Goal: Information Seeking & Learning: Find specific fact

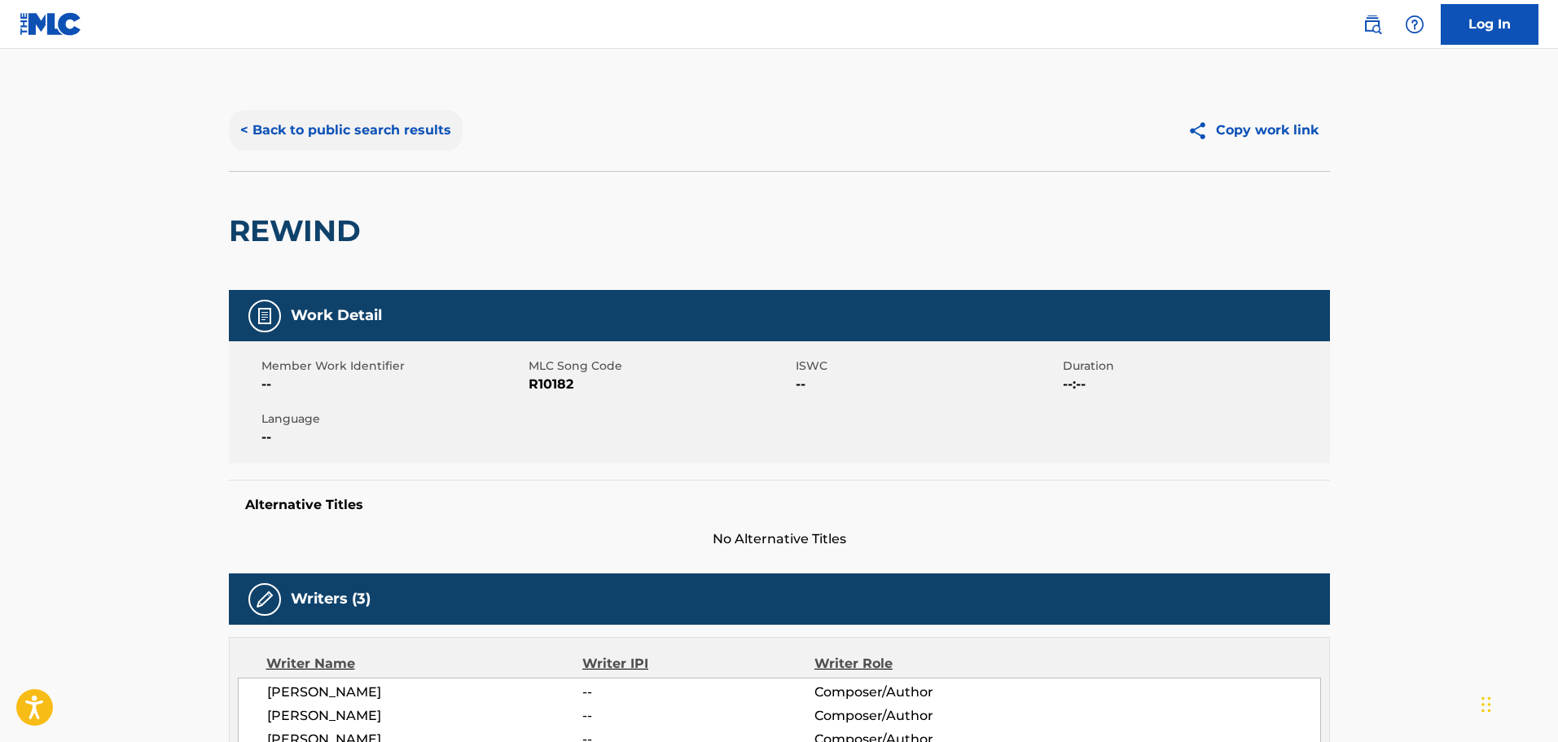
click at [380, 133] on button "< Back to public search results" at bounding box center [346, 130] width 234 height 41
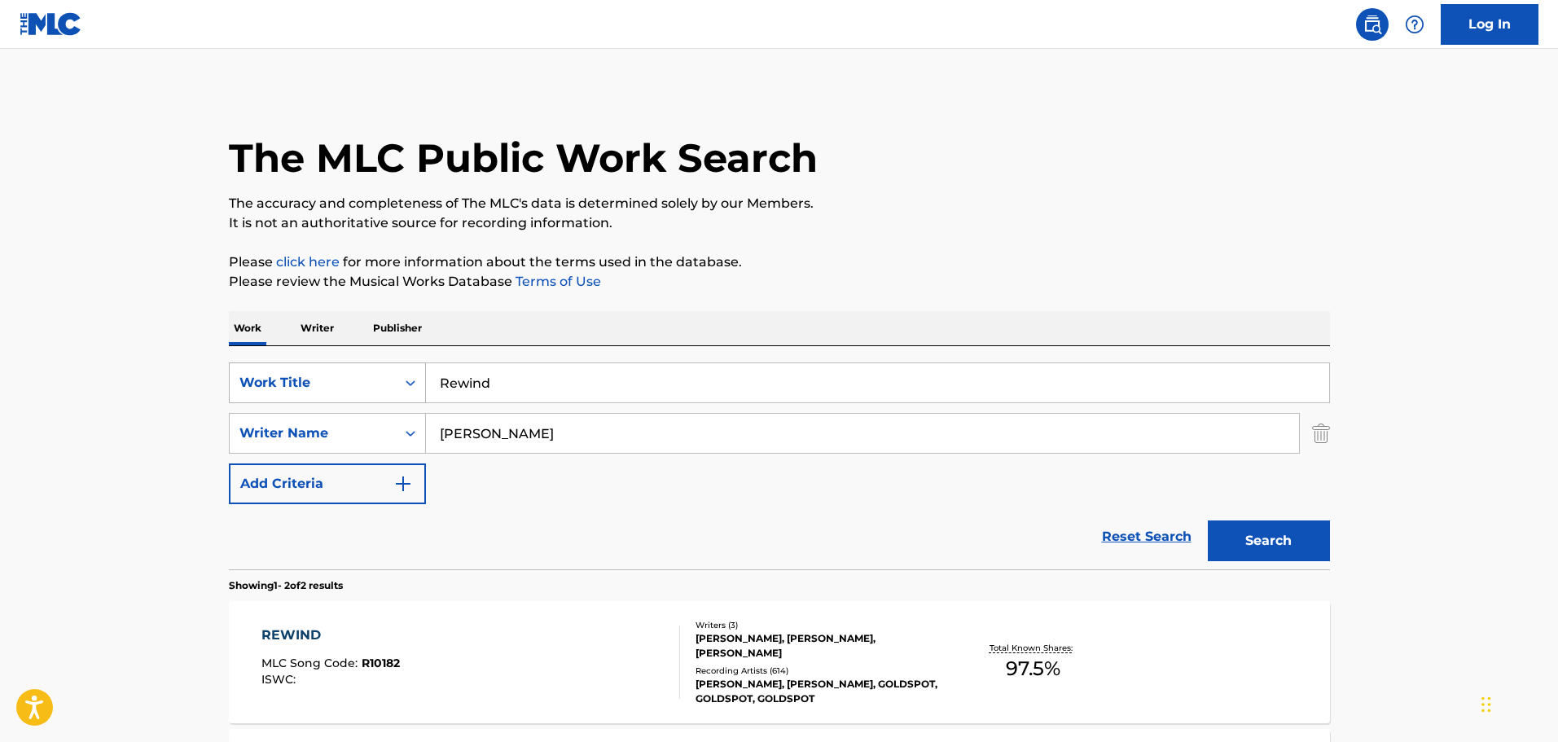
drag, startPoint x: 566, startPoint y: 375, endPoint x: 348, endPoint y: 375, distance: 217.4
click at [348, 375] on div "SearchWithCriteria9e8d9a80-228f-43f5-9d59-5eca9b9a4355 Work Title Rewind" at bounding box center [779, 382] width 1101 height 41
paste input "Ain't Gonna Worry About Love No More"
type input "Ain't Gonna Worry About Love No More"
drag, startPoint x: 581, startPoint y: 434, endPoint x: 327, endPoint y: 436, distance: 254.0
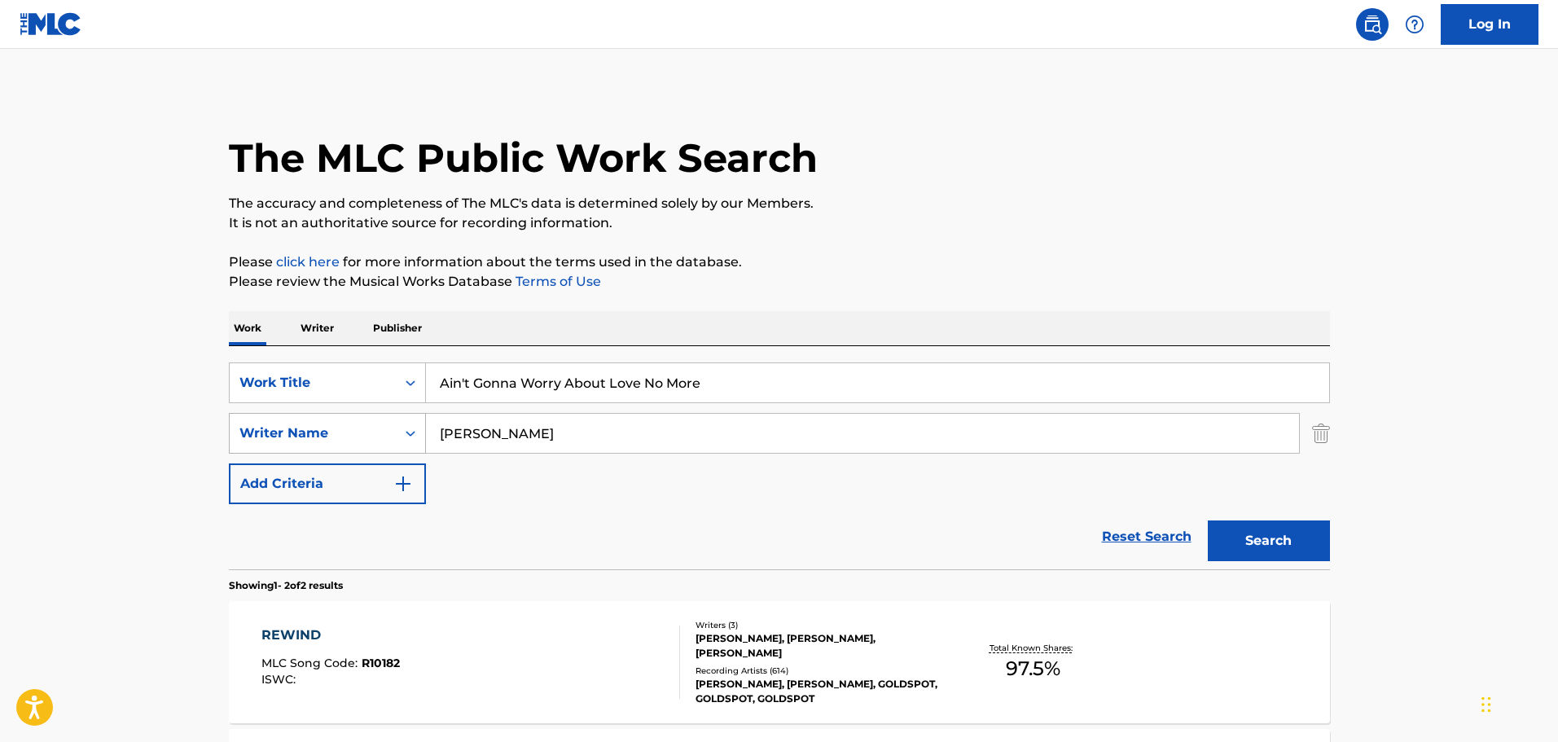
click at [335, 423] on div "SearchWithCriteriadaa73d43-dbeb-4c0c-81cc-c05647539c3b Writer Name [PERSON_NAME]" at bounding box center [779, 433] width 1101 height 41
click at [1268, 530] on button "Search" at bounding box center [1268, 540] width 122 height 41
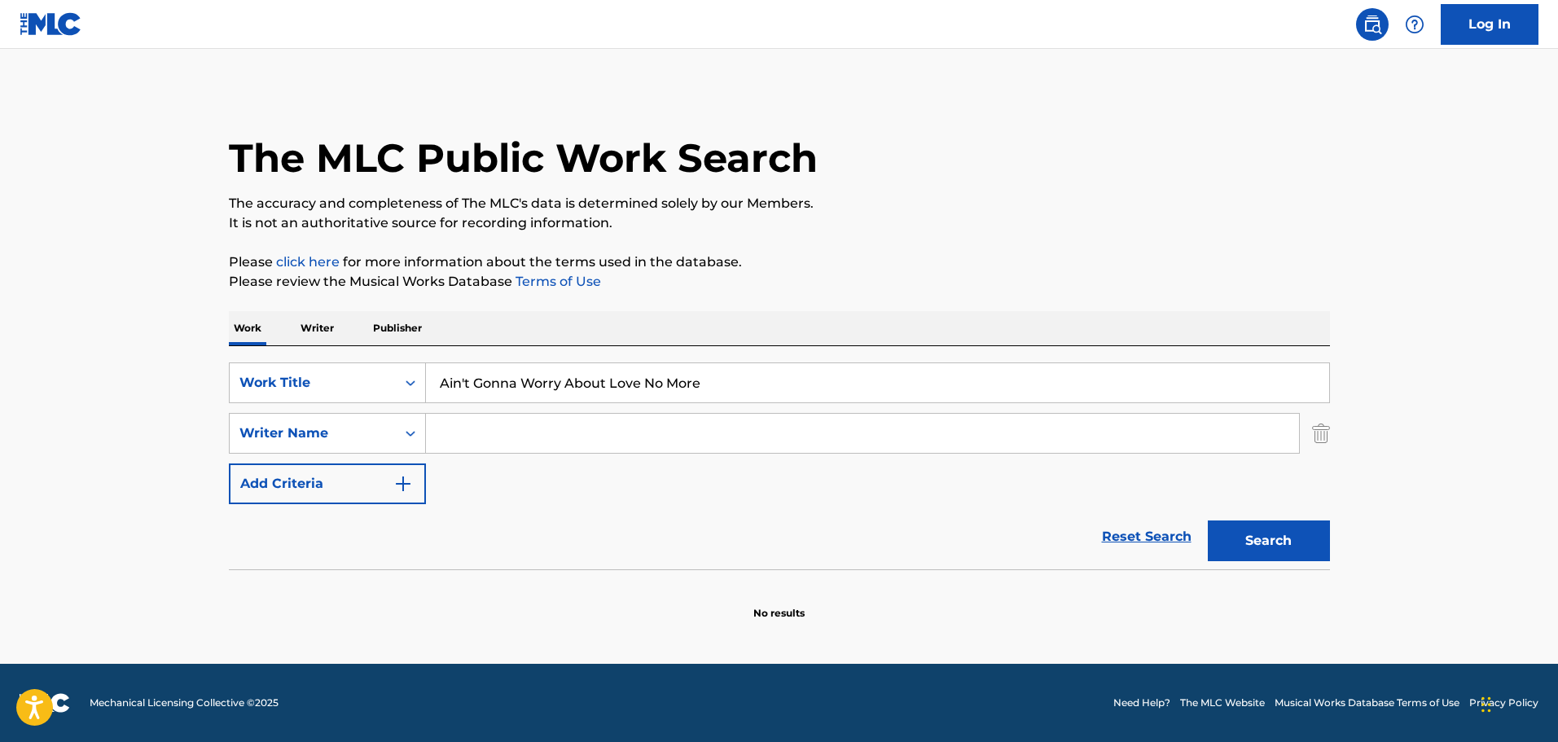
drag, startPoint x: 718, startPoint y: 387, endPoint x: 642, endPoint y: 387, distance: 75.7
click at [642, 387] on input "Ain't Gonna Worry About Love No More" at bounding box center [877, 382] width 903 height 39
type input "Ain't Gonna Worry About Love"
click at [1207, 520] on button "Search" at bounding box center [1268, 540] width 122 height 41
click at [454, 438] on input "Search Form" at bounding box center [862, 433] width 873 height 39
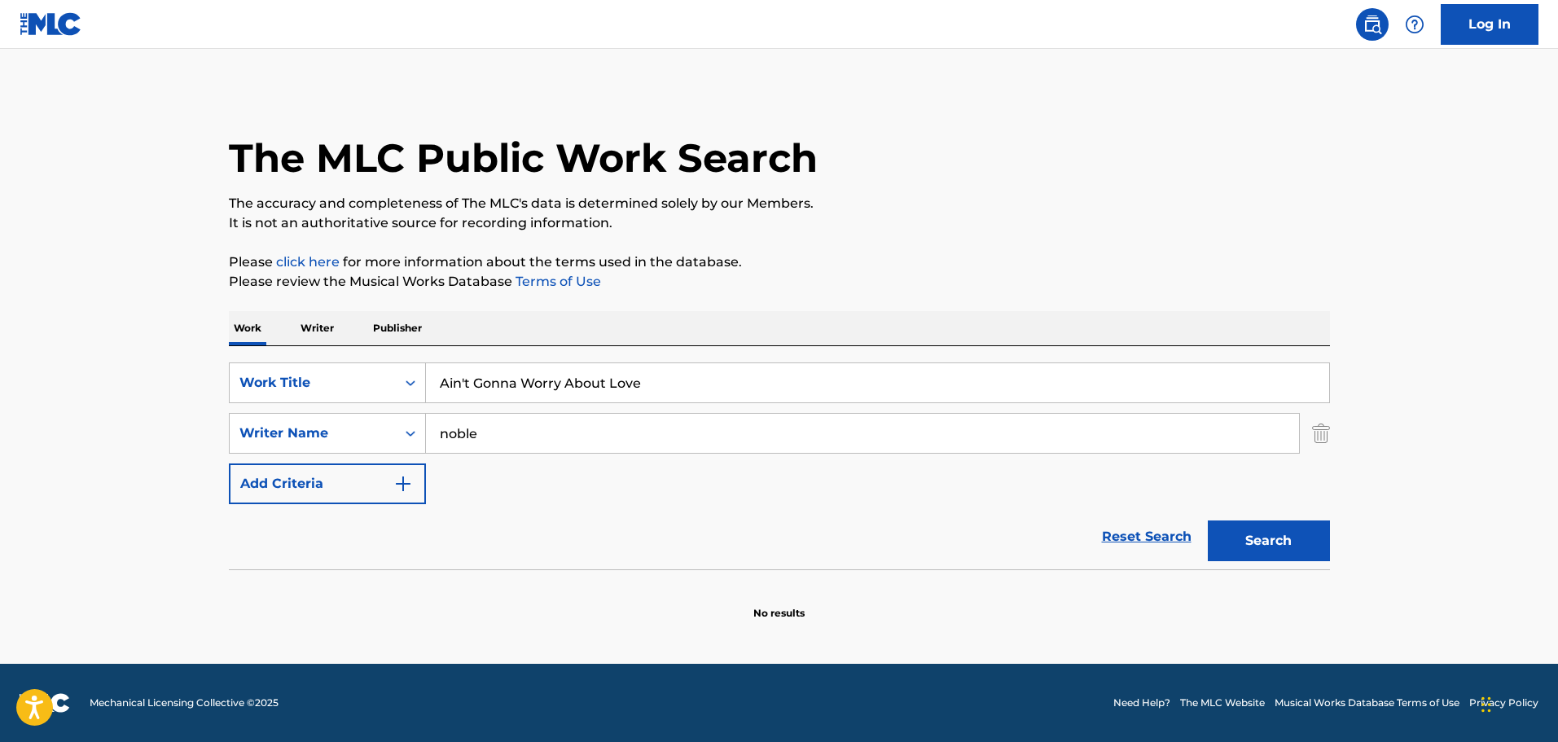
type input "noble"
click at [1207, 520] on button "Search" at bounding box center [1268, 540] width 122 height 41
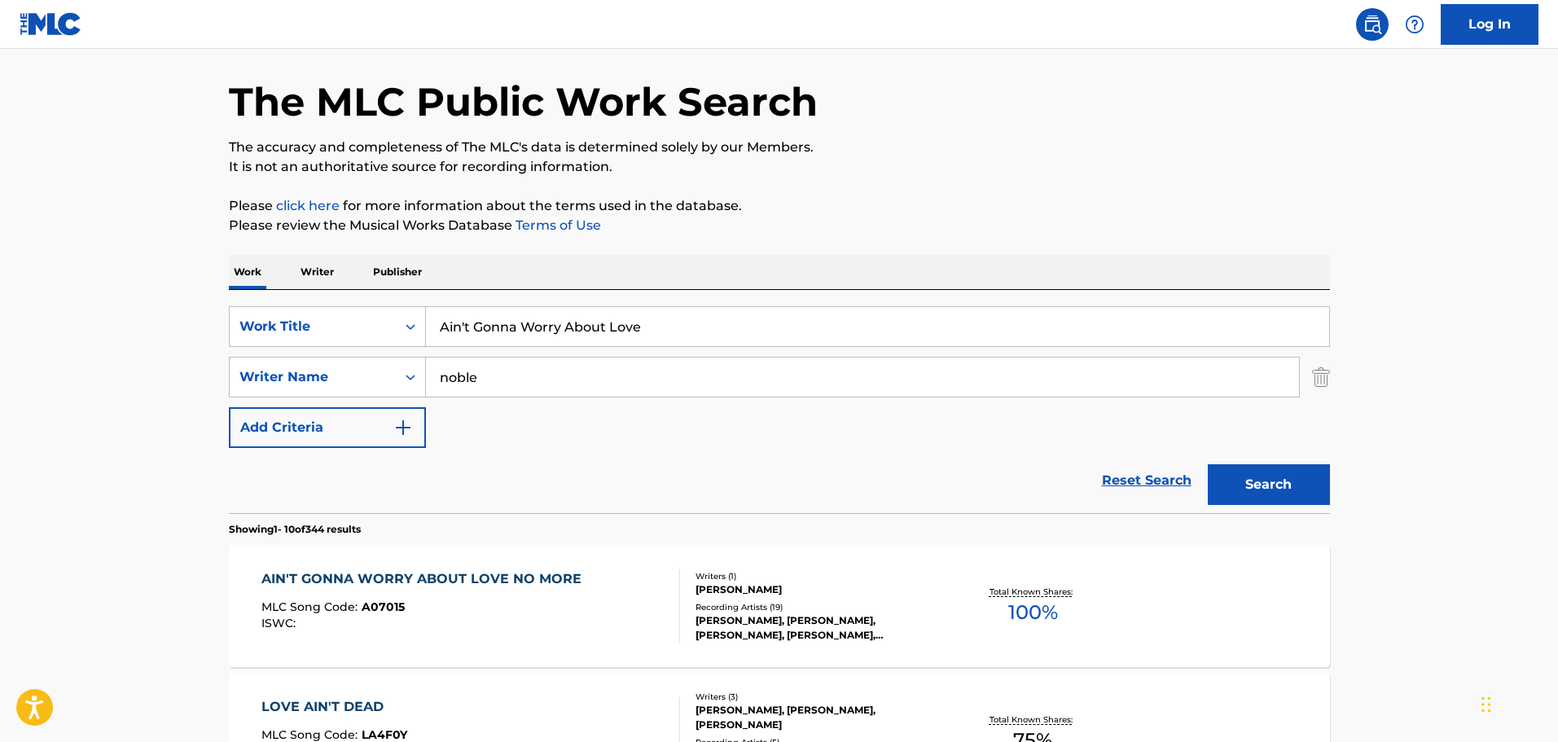
scroll to position [81, 0]
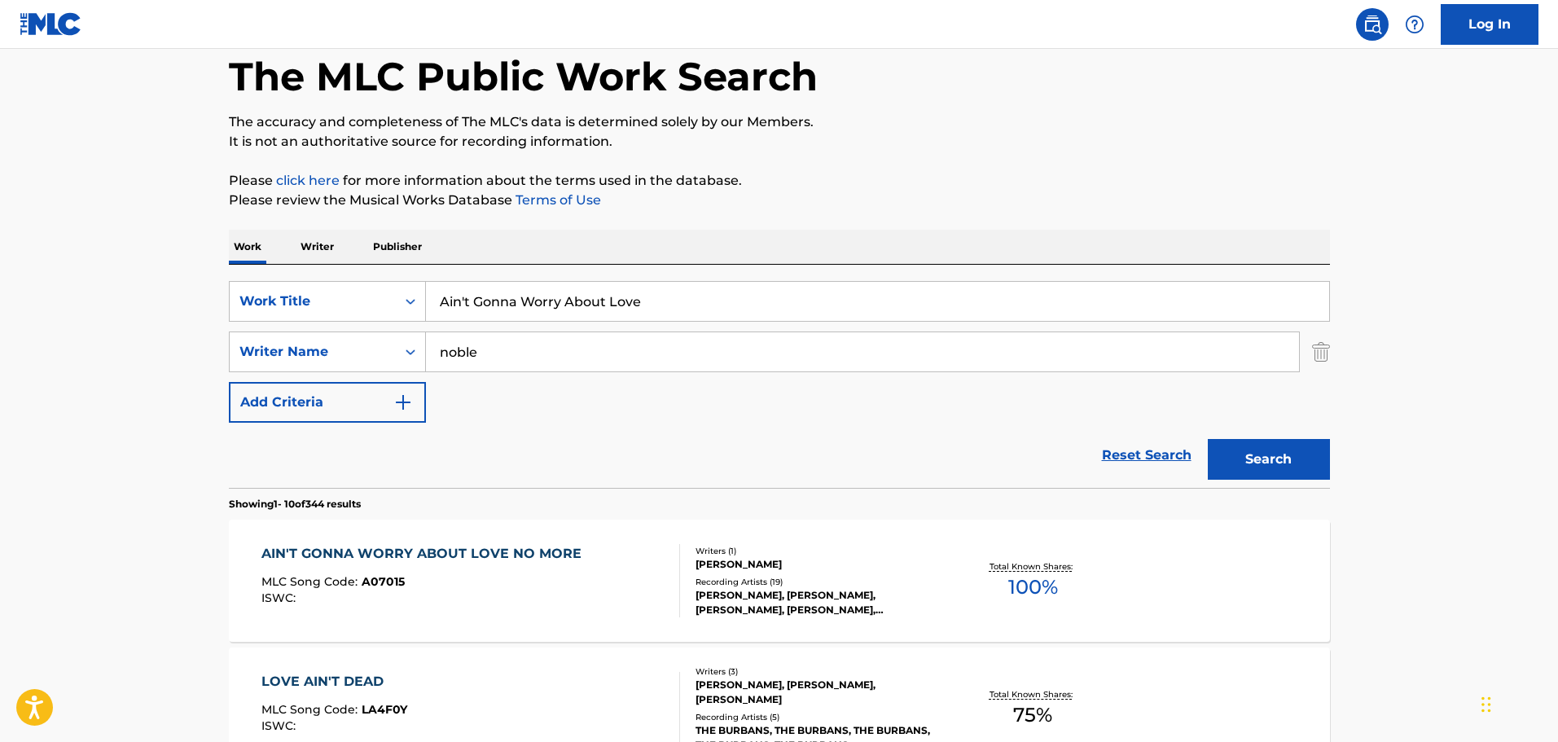
click at [842, 580] on div "Recording Artists ( 19 )" at bounding box center [818, 582] width 246 height 12
